Goal: Navigation & Orientation: Find specific page/section

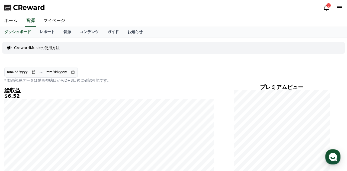
click at [127, 9] on div "CReward 3" at bounding box center [173, 7] width 347 height 15
click at [133, 12] on div "CReward 3" at bounding box center [173, 7] width 347 height 15
click at [133, 9] on div "CReward 3" at bounding box center [173, 7] width 347 height 15
click at [201, 24] on div "ホーム 音源 マイページ" at bounding box center [173, 20] width 347 height 11
